Goal: Navigation & Orientation: Find specific page/section

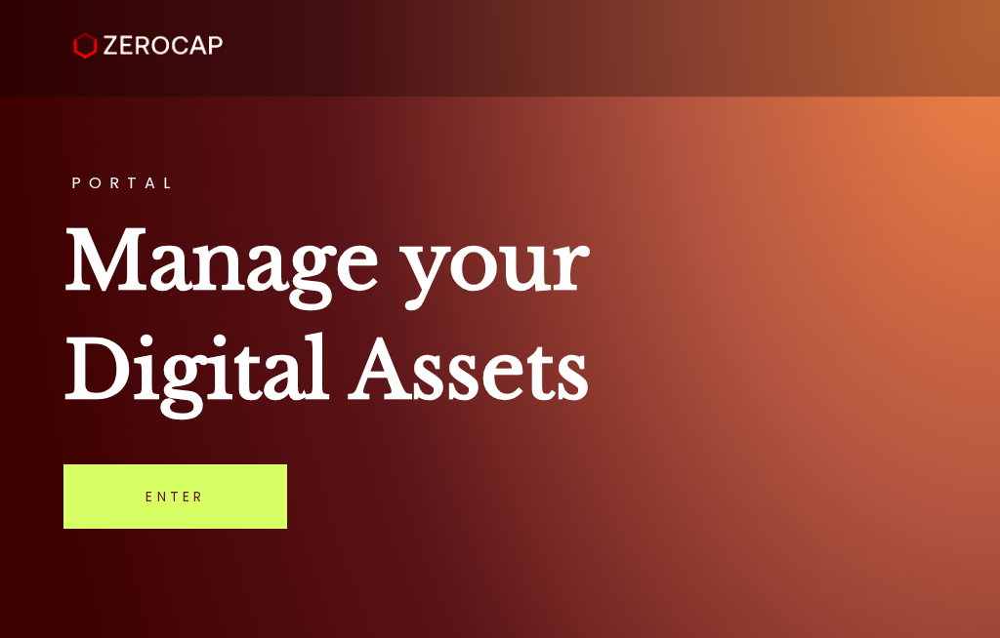
click at [196, 527] on link "Enter" at bounding box center [175, 497] width 224 height 64
click at [207, 495] on link "Enter" at bounding box center [175, 497] width 224 height 64
click at [223, 521] on link "Enter" at bounding box center [175, 497] width 224 height 64
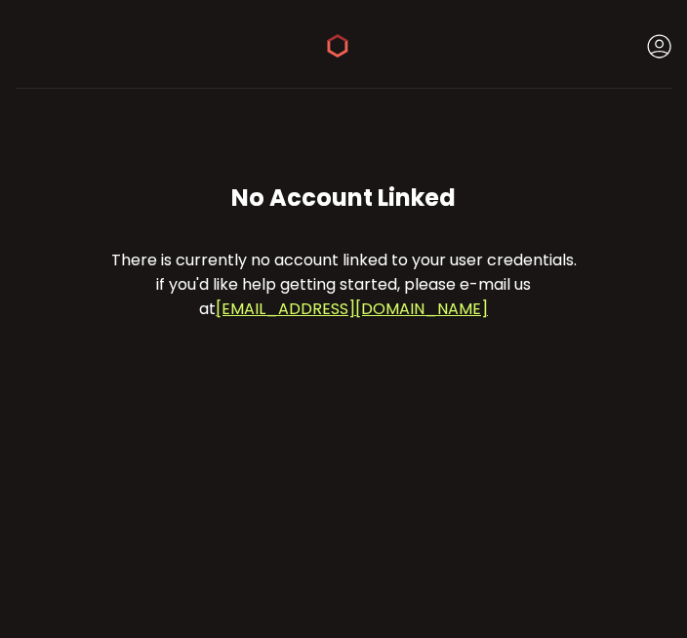
click at [660, 35] on use at bounding box center [659, 46] width 23 height 23
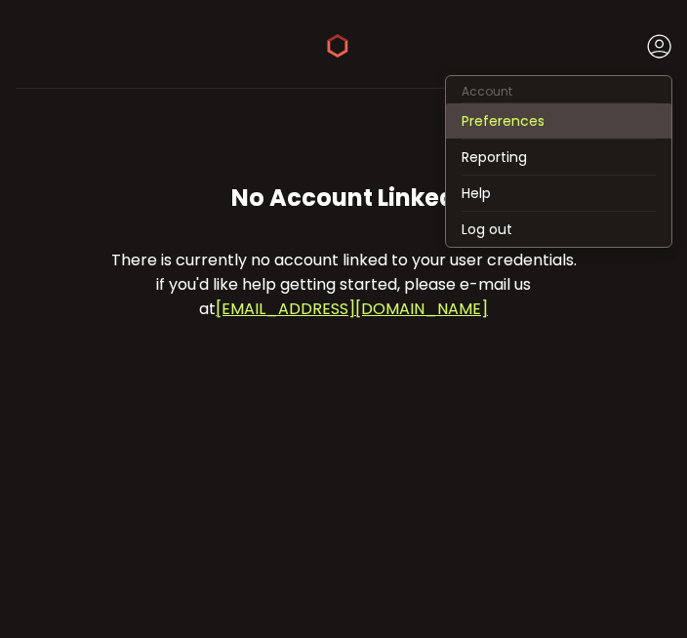
click at [557, 110] on li "Preferences" at bounding box center [559, 120] width 226 height 35
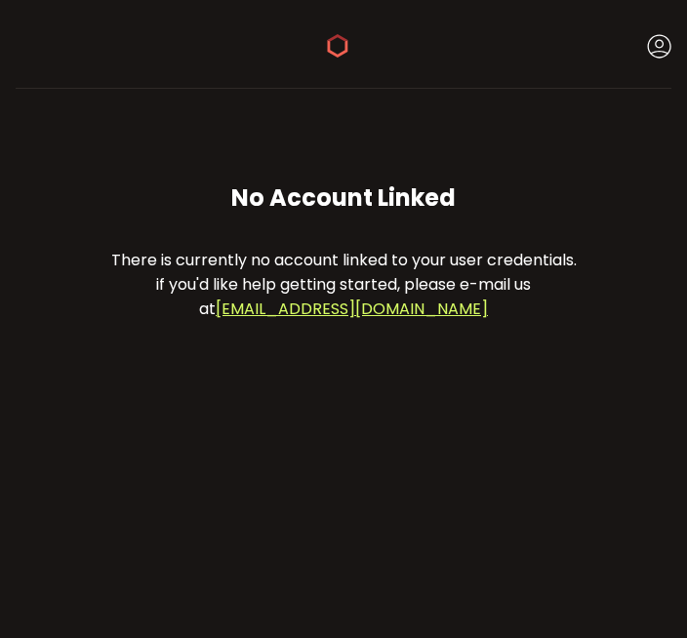
click at [654, 45] on icon at bounding box center [659, 46] width 24 height 24
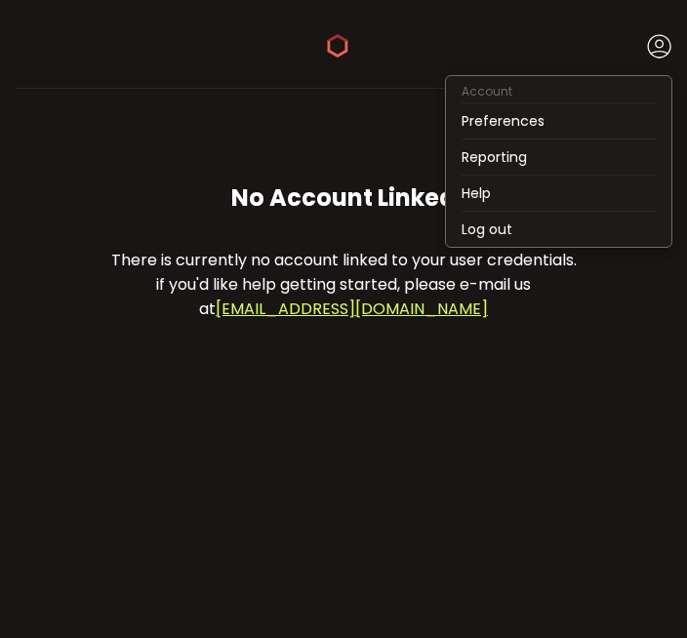
click at [341, 48] on icon at bounding box center [337, 45] width 23 height 23
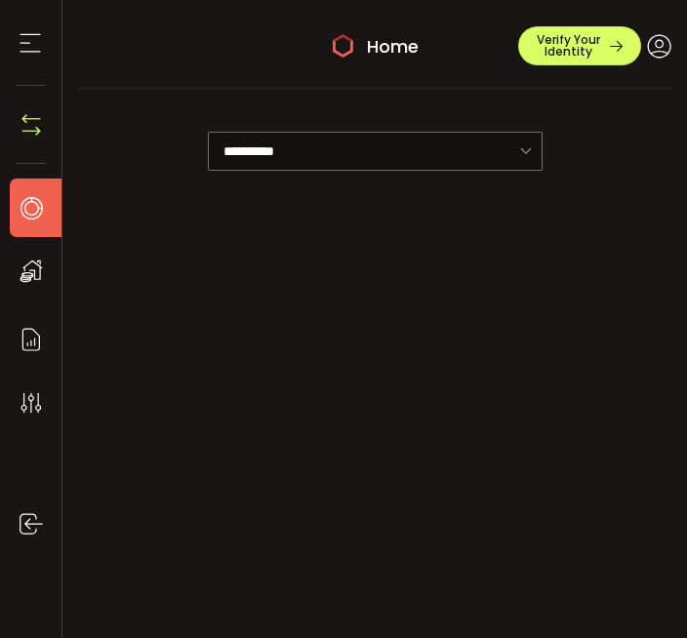
click at [346, 36] on icon at bounding box center [343, 45] width 23 height 23
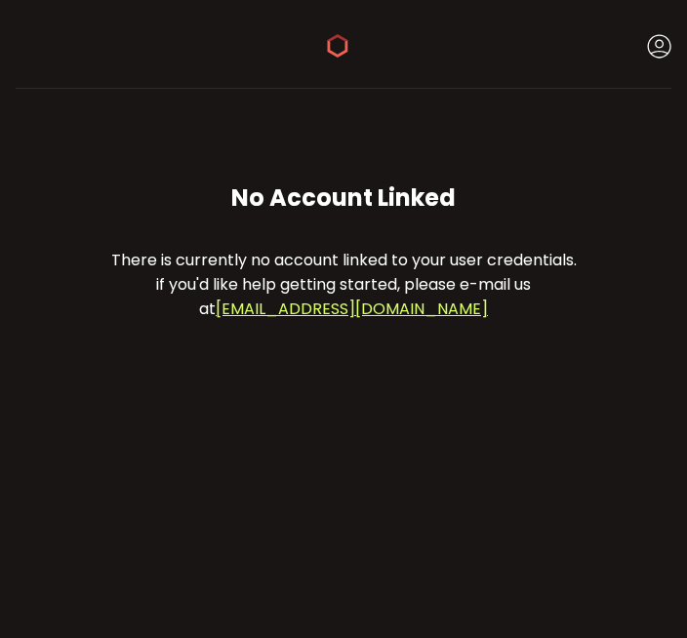
click at [340, 58] on icon at bounding box center [337, 45] width 23 height 23
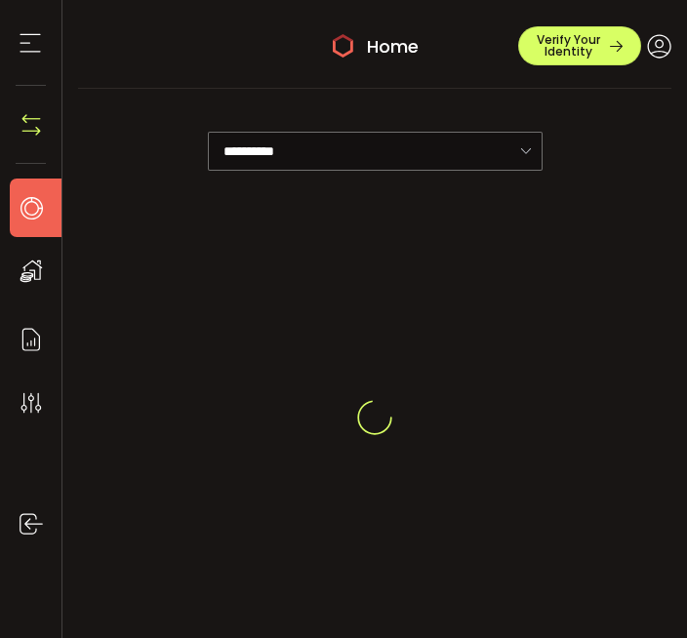
click at [50, 116] on section "Deposit & Withdraw" at bounding box center [31, 125] width 62 height 78
click at [38, 136] on img at bounding box center [31, 124] width 29 height 29
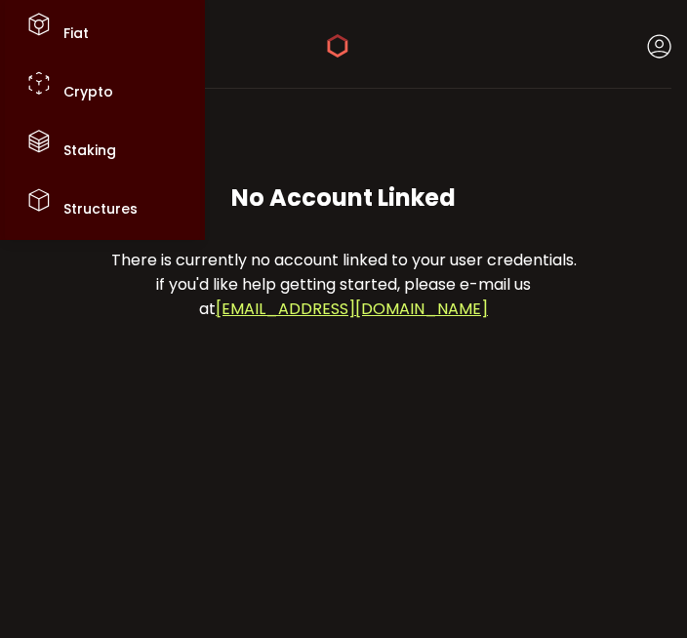
scroll to position [67, 0]
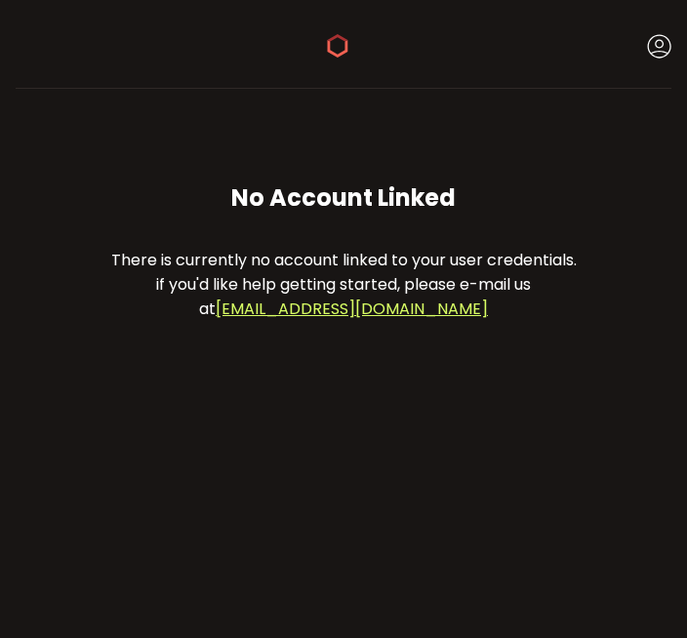
click at [151, 334] on main "No Account Linked There is currently no account linked to your user credentials…" at bounding box center [344, 252] width 656 height 326
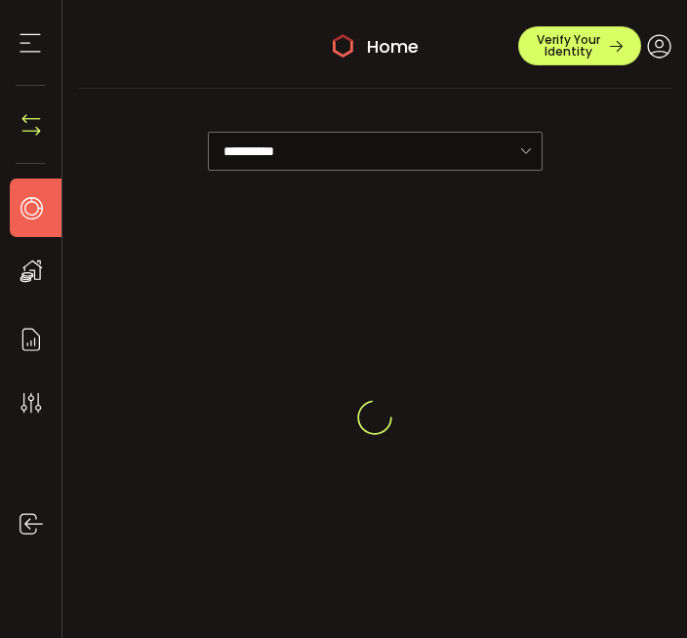
click at [647, 35] on icon at bounding box center [659, 46] width 24 height 24
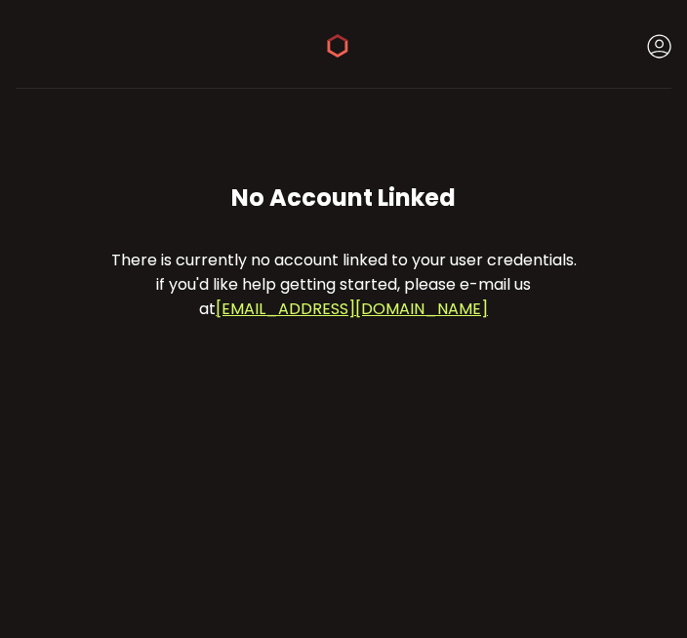
click at [377, 320] on link "[EMAIL_ADDRESS][DOMAIN_NAME]" at bounding box center [352, 309] width 272 height 22
click at [339, 57] on use at bounding box center [338, 45] width 21 height 23
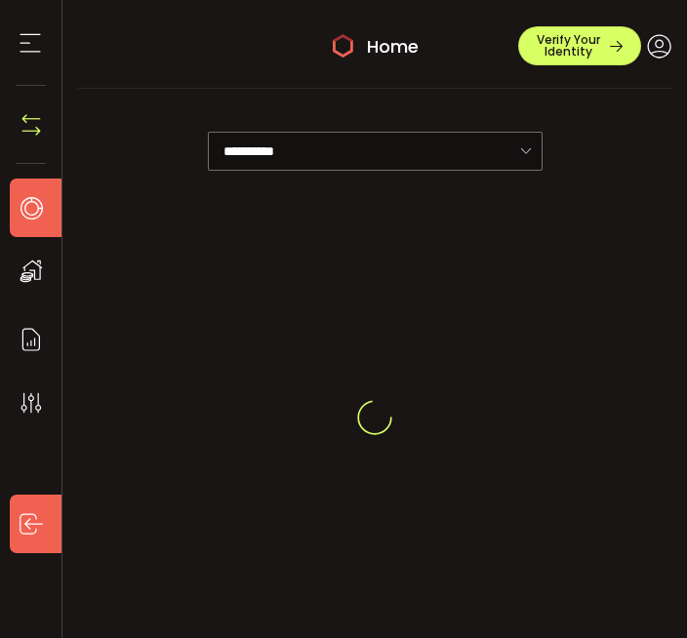
click at [27, 551] on li "Log out" at bounding box center [41, 524] width 62 height 59
